Goal: Information Seeking & Learning: Learn about a topic

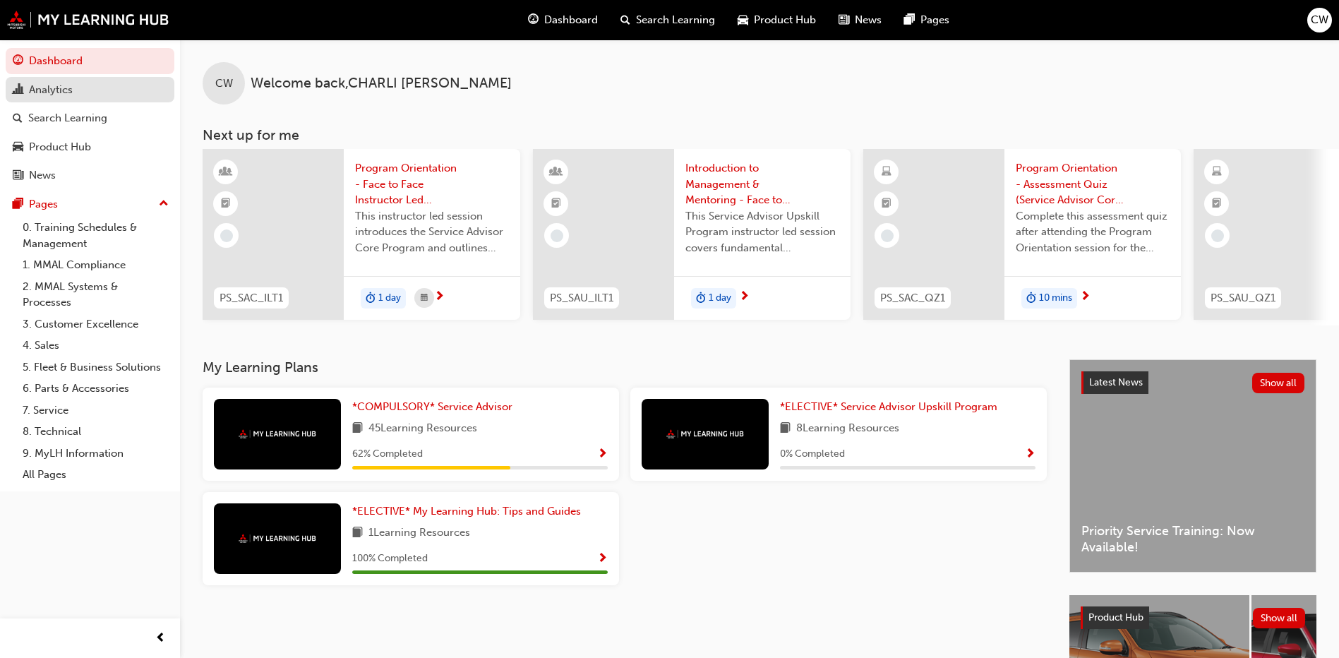
click at [79, 97] on div "Analytics" at bounding box center [90, 90] width 155 height 18
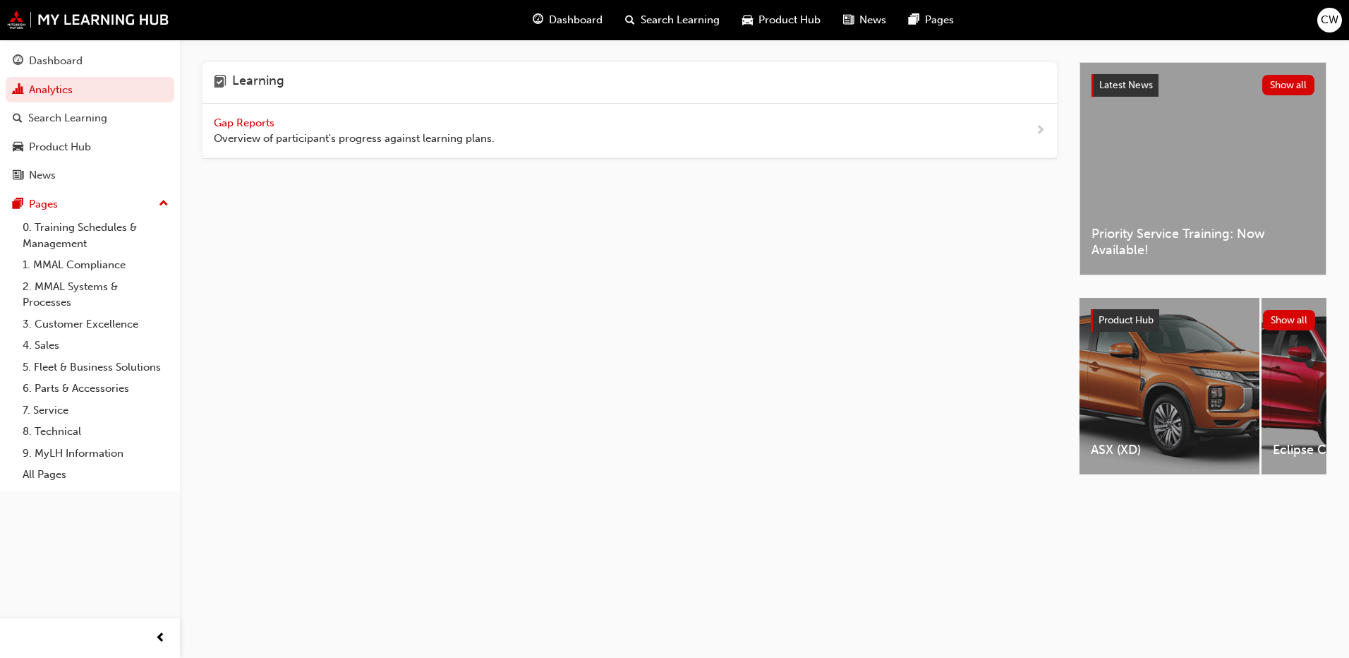
click at [389, 79] on div "Learning" at bounding box center [630, 83] width 855 height 42
click at [381, 123] on div "Gap Reports Overview of participant's progress against learning plans." at bounding box center [354, 131] width 281 height 32
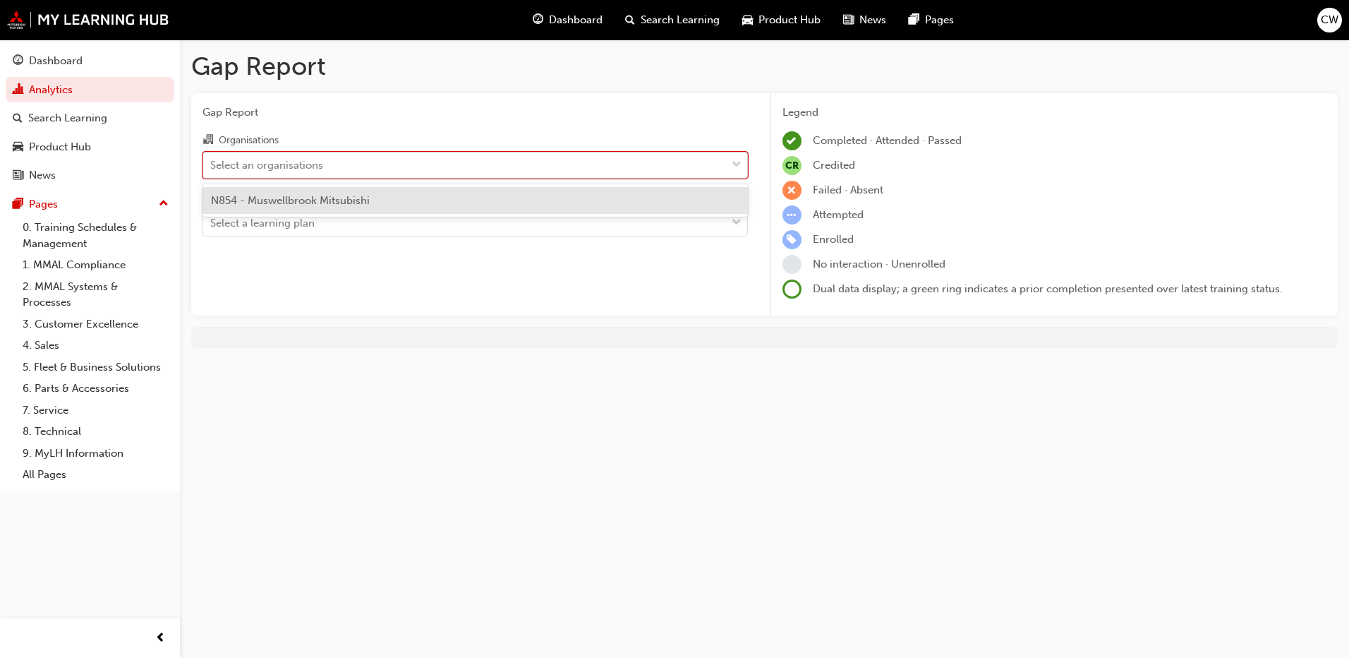
click at [459, 157] on div "Select an organisations" at bounding box center [464, 164] width 523 height 25
click at [212, 158] on input "Organisations option N854 - Muswellbrook Mitsubishi focused, 1 of 1. 1 result a…" at bounding box center [210, 164] width 1 height 12
click at [407, 199] on div "N854 - Muswellbrook Mitsubishi" at bounding box center [475, 201] width 545 height 28
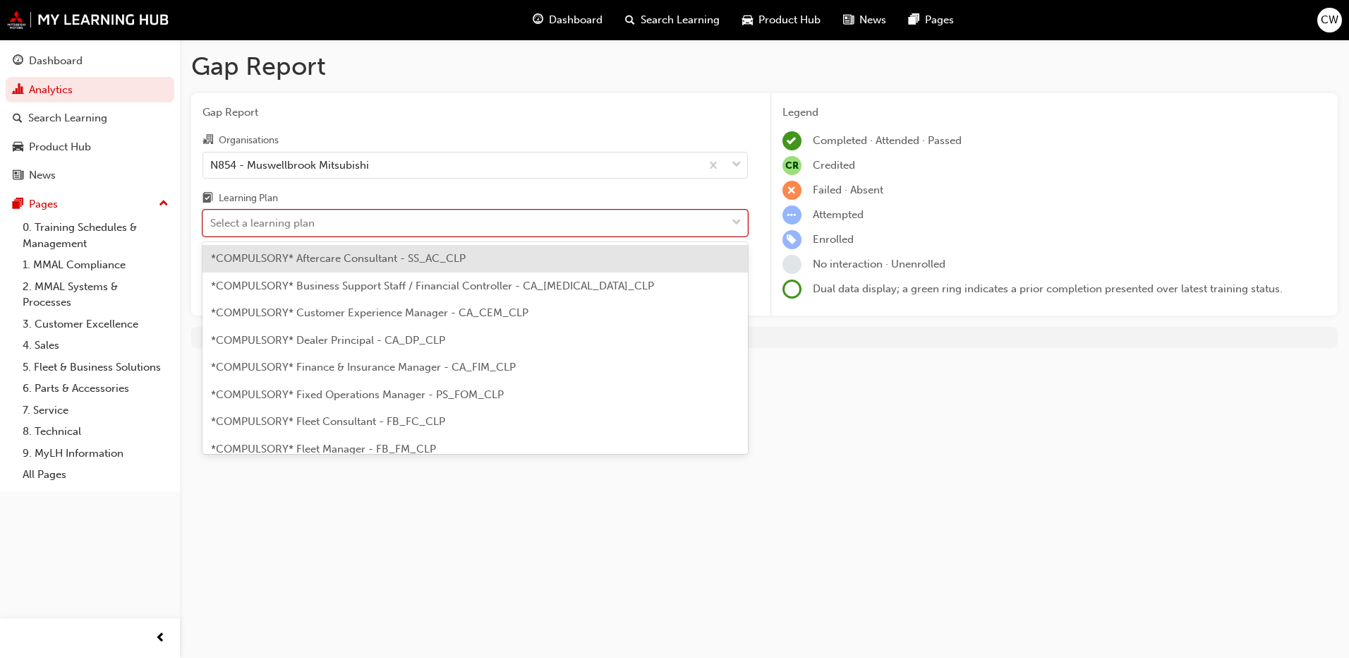
click at [364, 220] on div "Select a learning plan" at bounding box center [464, 223] width 523 height 25
click at [212, 220] on input "Learning Plan option *COMPULSORY* Aftercare Consultant - SS_AC_CLP focused, 1 o…" at bounding box center [210, 223] width 1 height 12
click at [364, 219] on div "Select a learning plan" at bounding box center [464, 223] width 523 height 25
click at [212, 219] on input "Learning Plan option *COMPULSORY* Aftercare Consultant - SS_AC_CLP focused, 1 o…" at bounding box center [210, 223] width 1 height 12
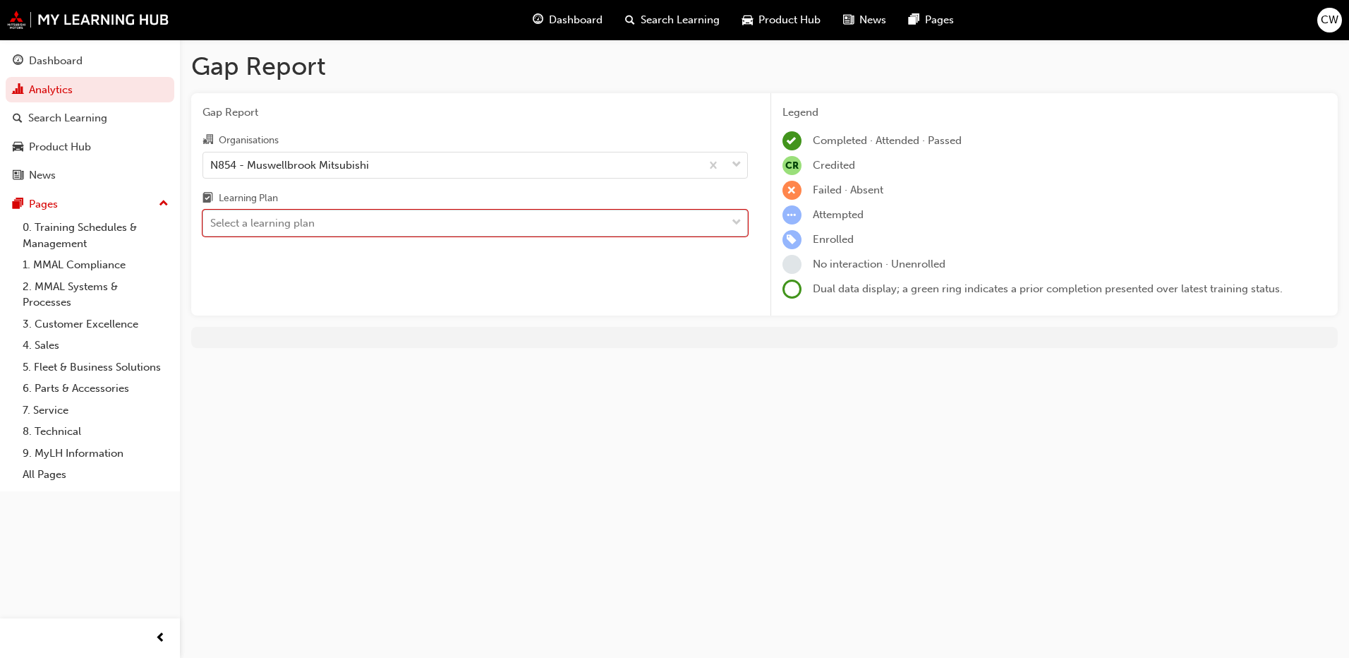
click at [732, 226] on span "down-icon" at bounding box center [737, 223] width 10 height 18
click at [212, 226] on input "Learning Plan 0 results available. Select is focused ,type to refine list, pres…" at bounding box center [210, 223] width 1 height 12
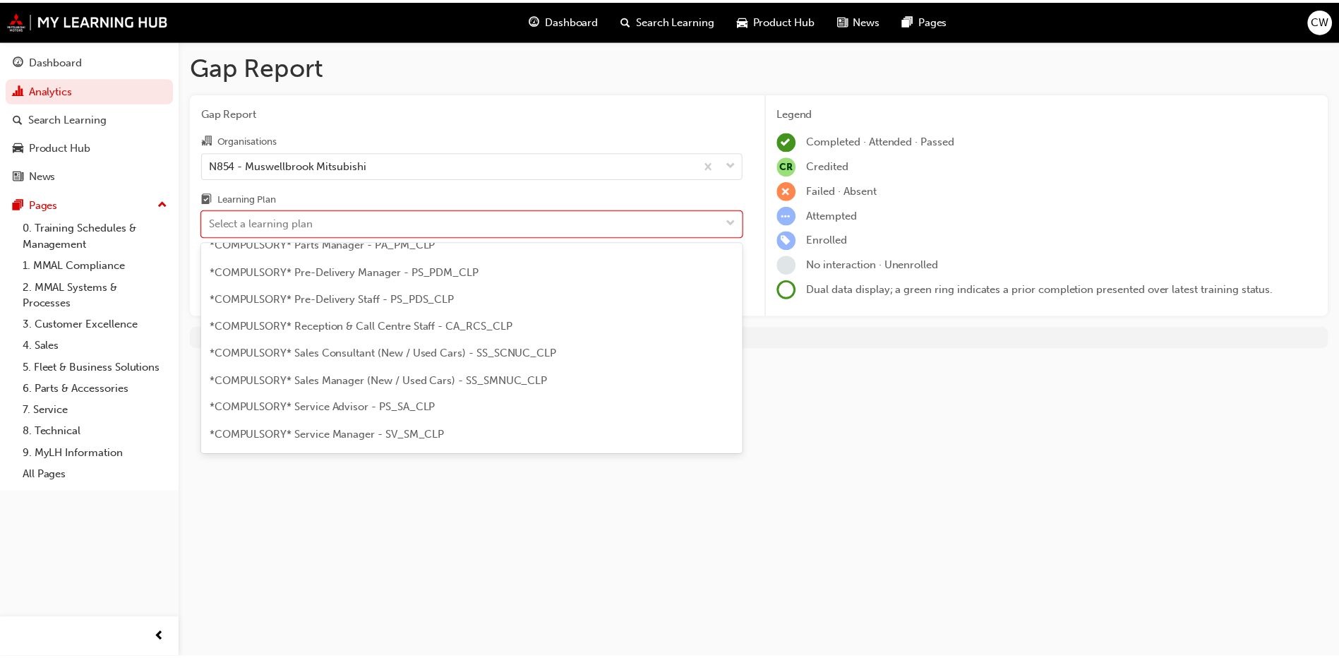
scroll to position [471, 0]
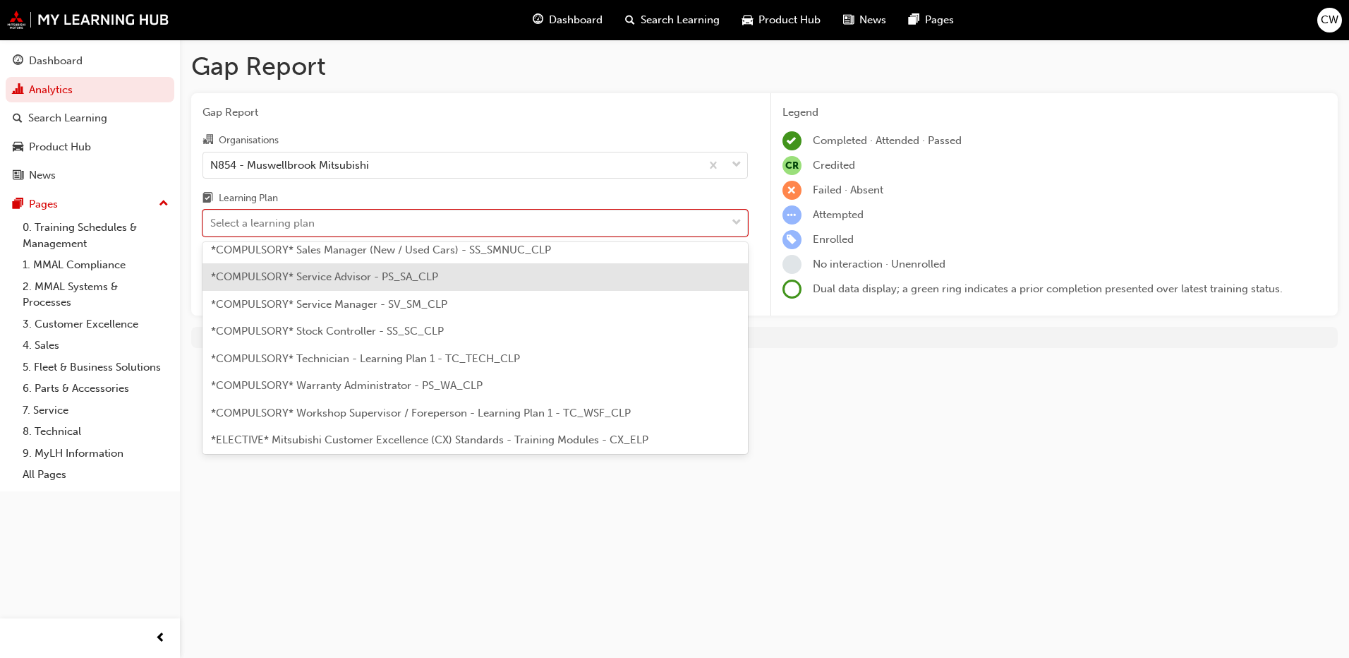
click at [443, 277] on div "*COMPULSORY* Service Advisor - PS_SA_CLP" at bounding box center [475, 277] width 545 height 28
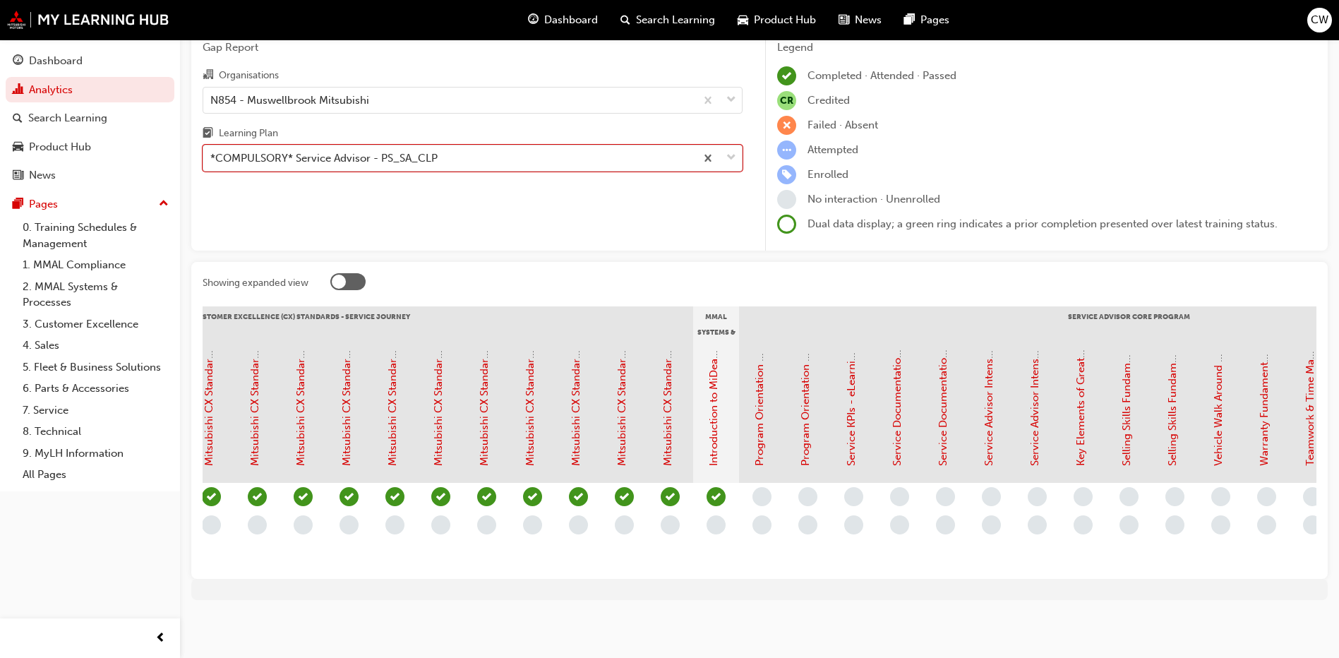
scroll to position [0, 1180]
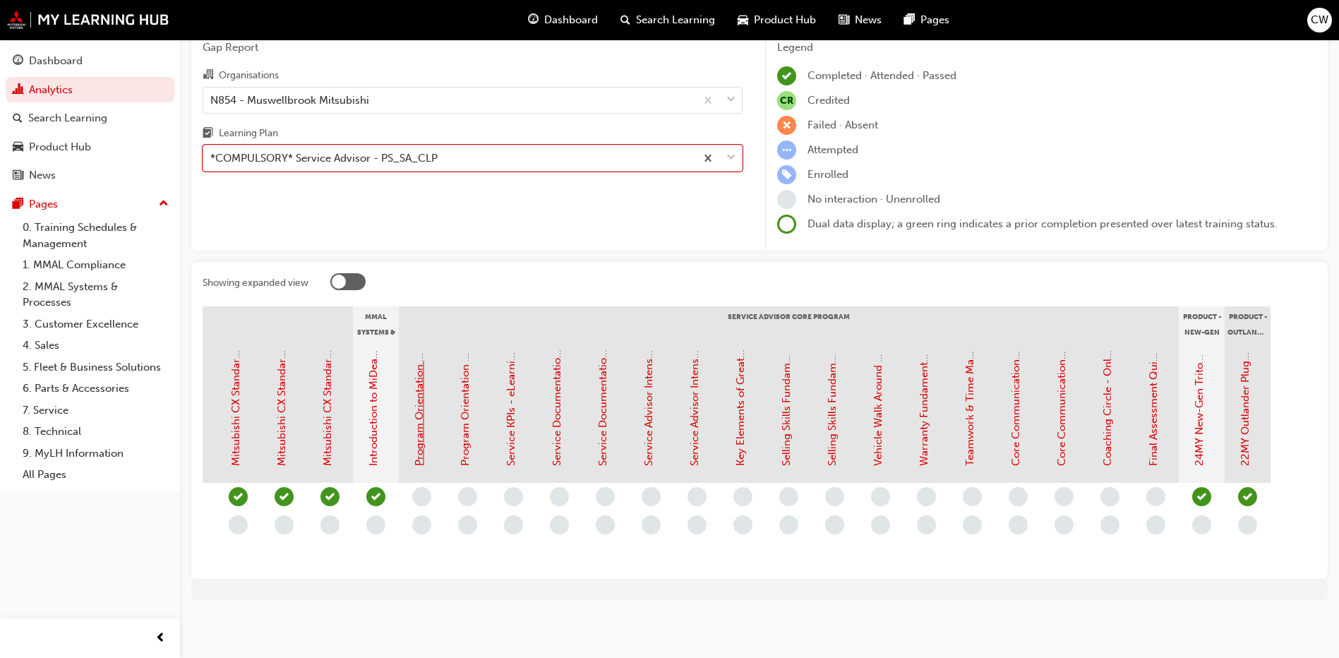
click at [423, 438] on link "Program Orientation - Face to Face Instructor Led Training (Service Advisor Cor…" at bounding box center [419, 243] width 13 height 445
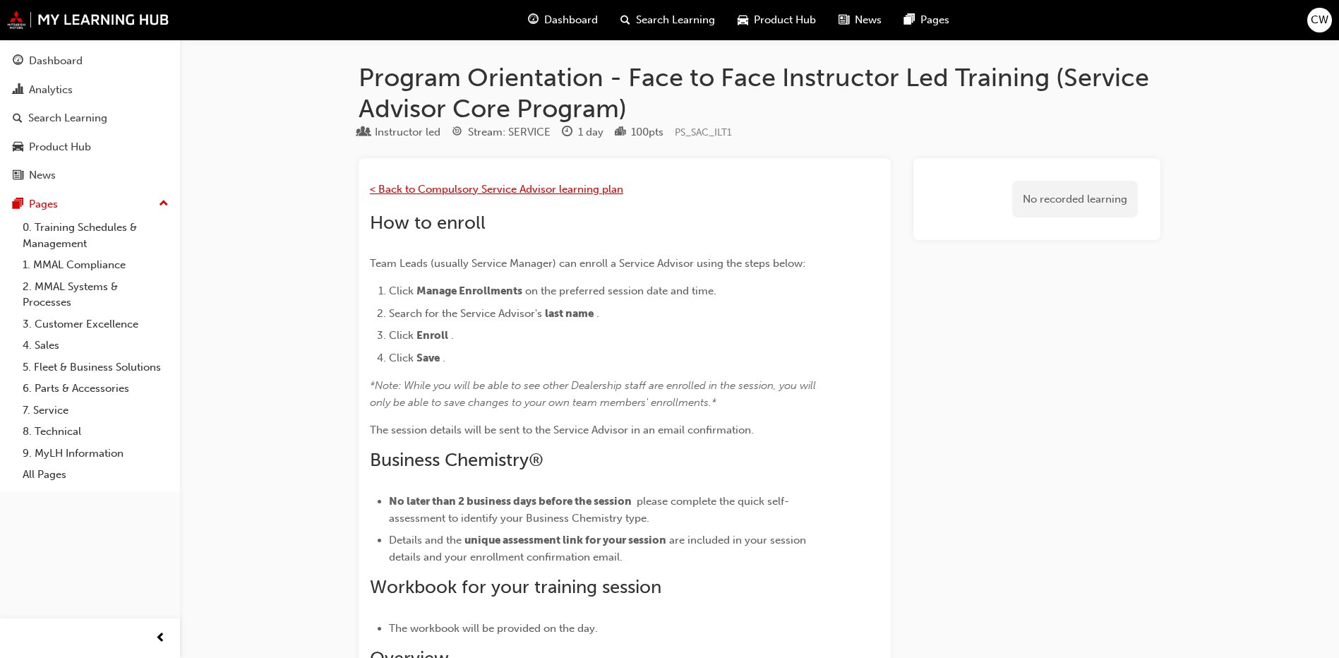
click at [416, 187] on span "< Back to Compulsory Service Advisor learning plan" at bounding box center [496, 189] width 253 height 13
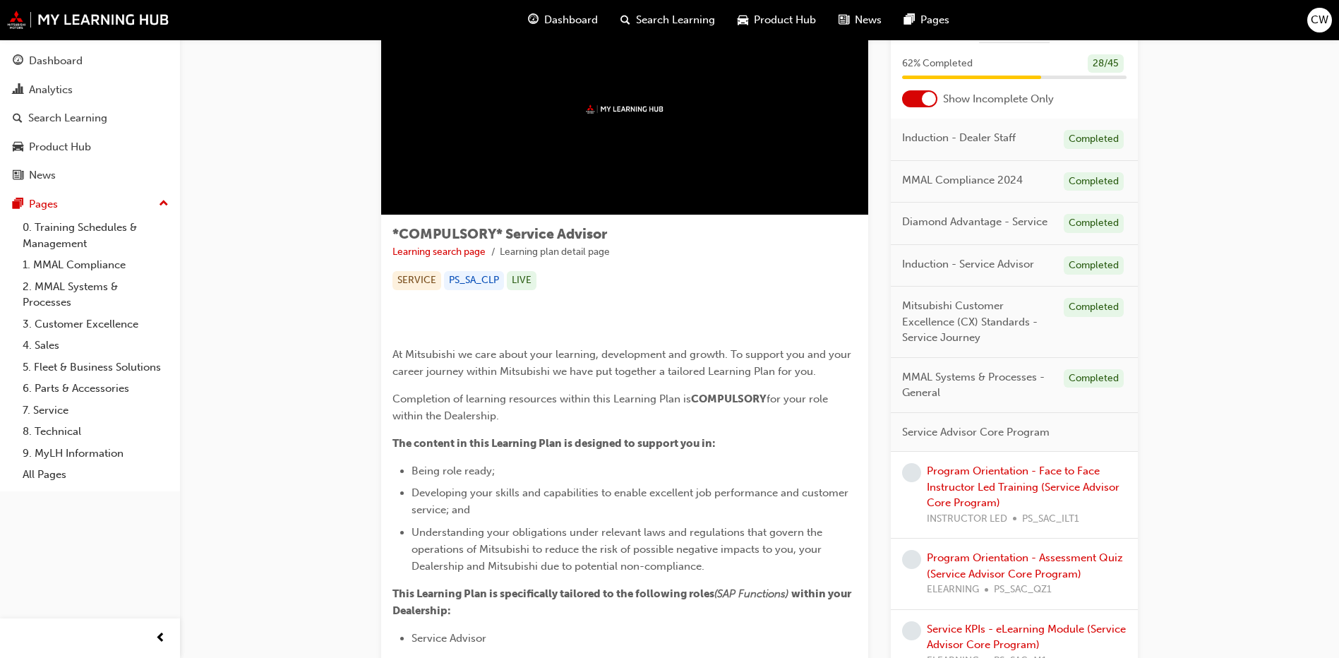
scroll to position [118, 0]
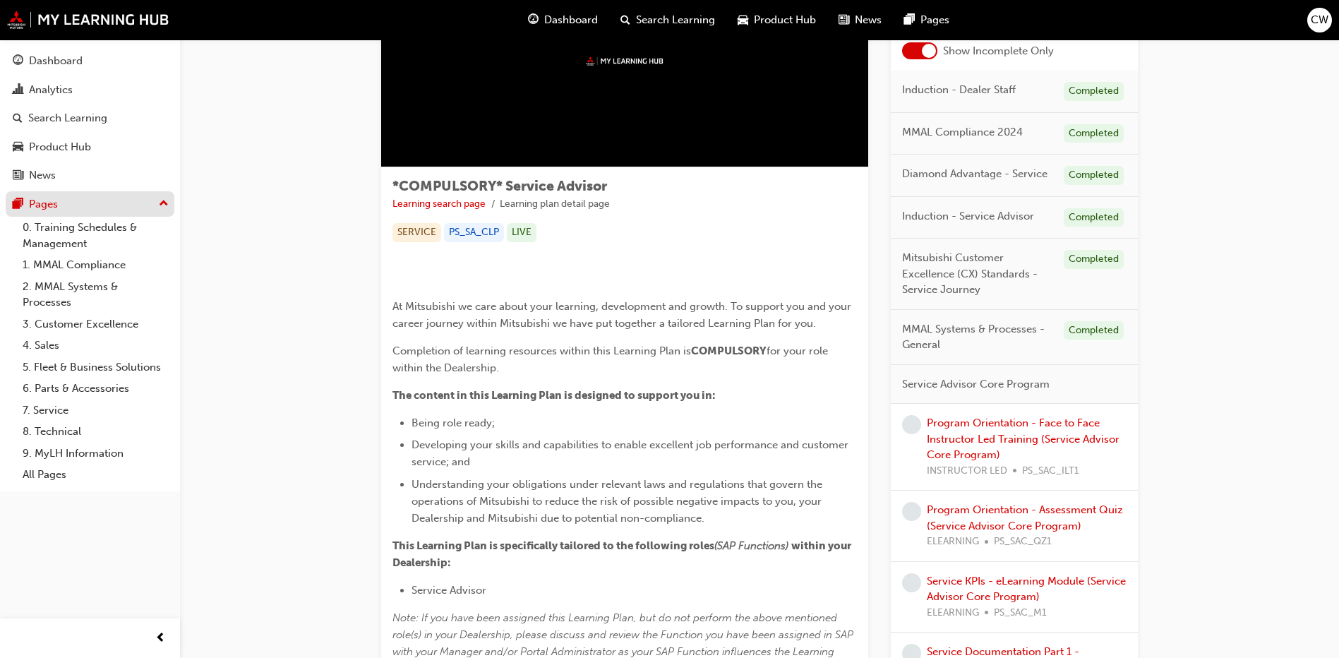
click at [78, 204] on div "Pages" at bounding box center [90, 204] width 155 height 18
